Goal: Use online tool/utility

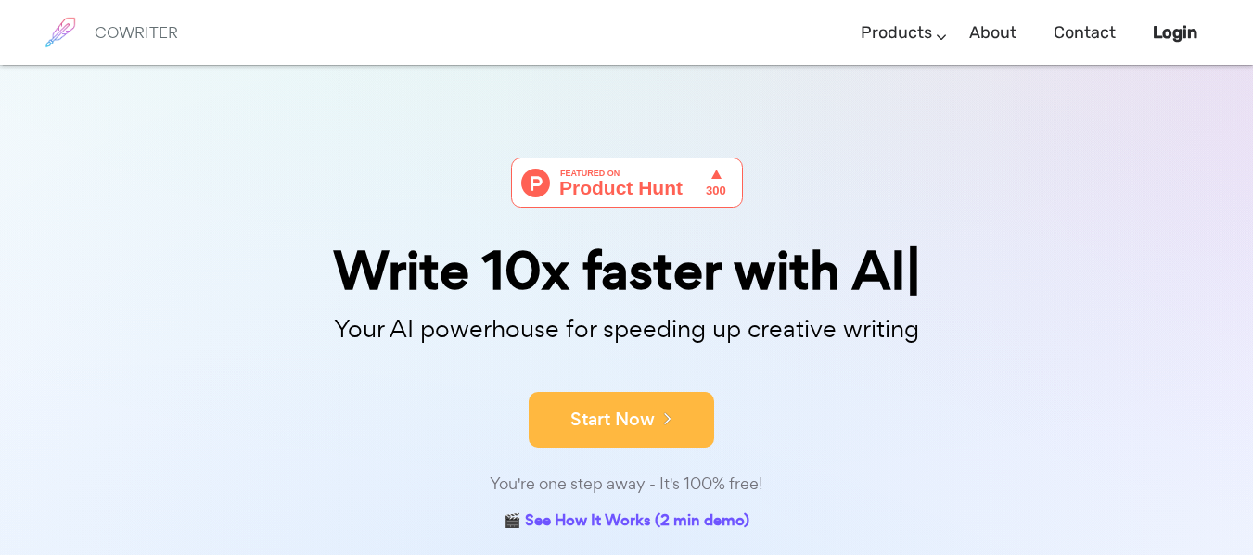
click at [630, 426] on button "Start Now" at bounding box center [621, 420] width 185 height 56
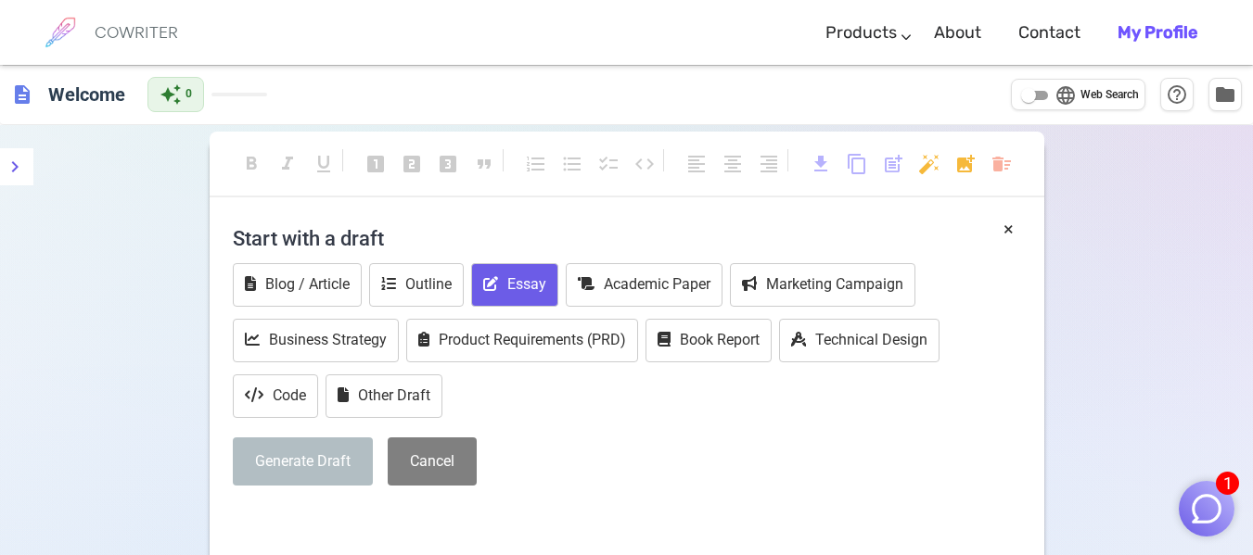
click at [491, 275] on button "Essay" at bounding box center [514, 285] width 87 height 44
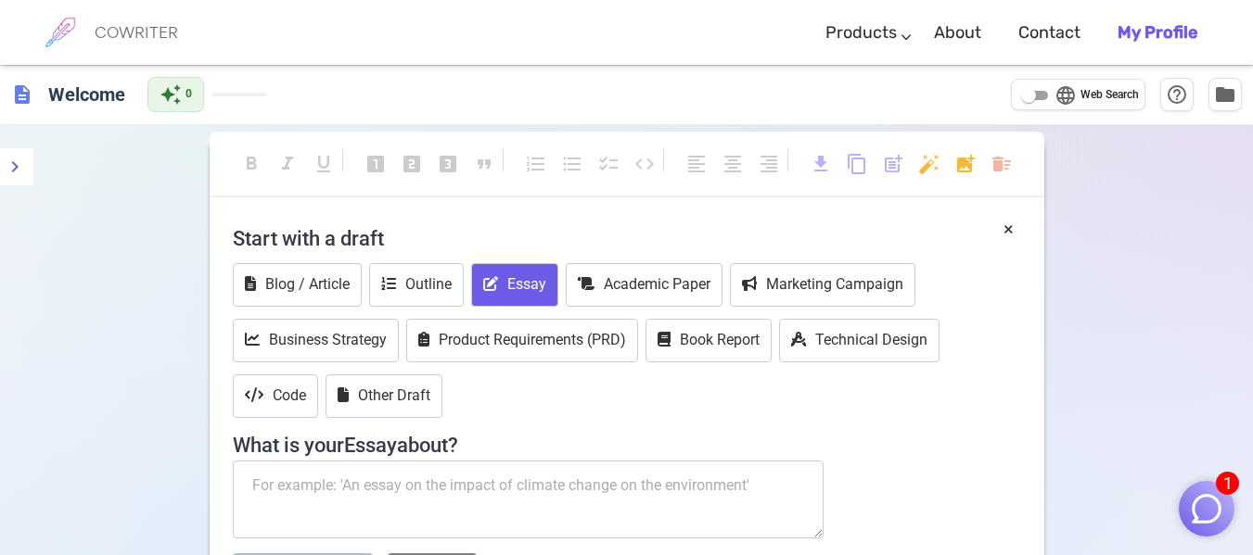
click at [1027, 263] on div "× Start with a draft Blog / Article Outline Essay Academic Paper Marketing Camp…" at bounding box center [627, 445] width 835 height 459
